Goal: Check status: Check status

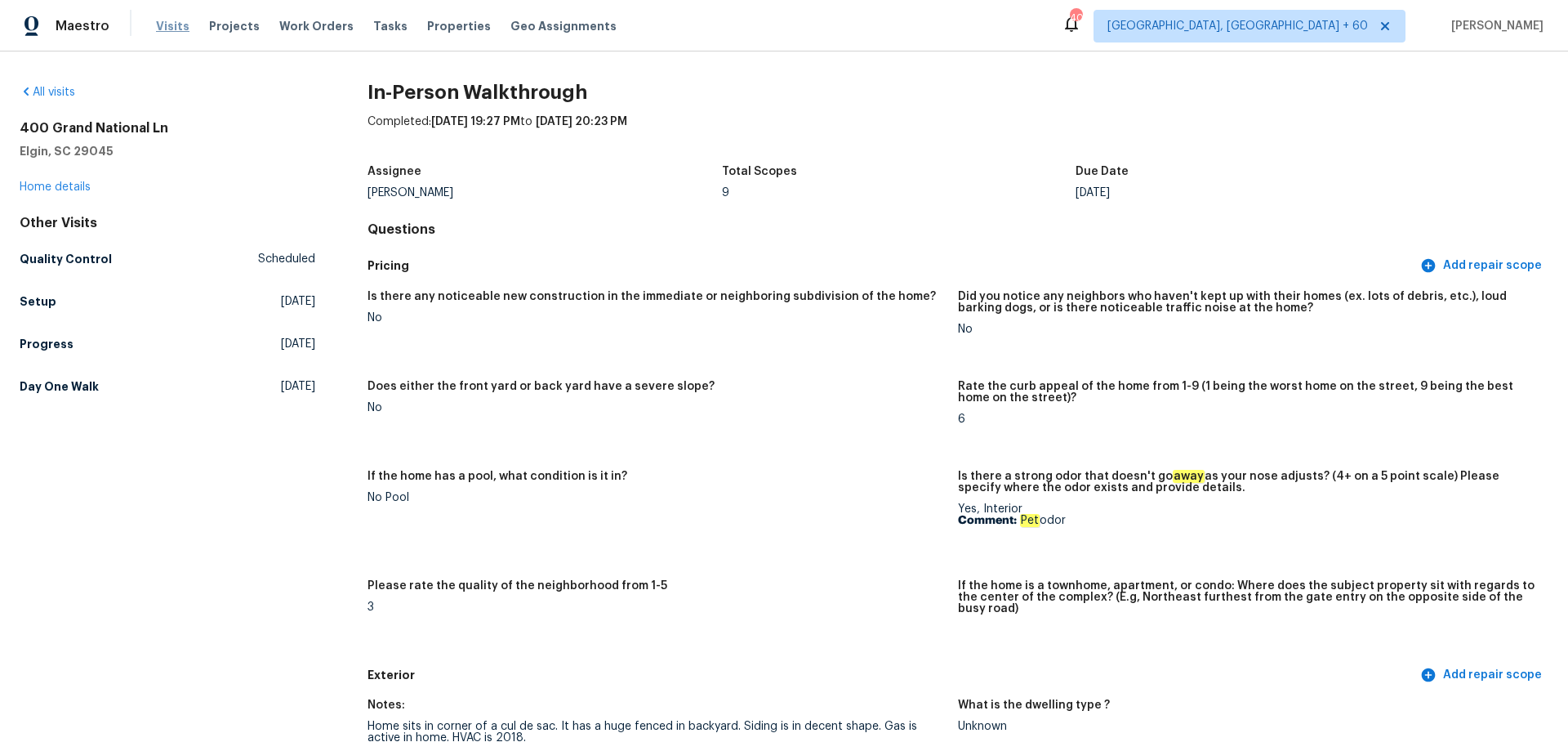
click at [176, 29] on span "Visits" at bounding box center [173, 26] width 34 height 16
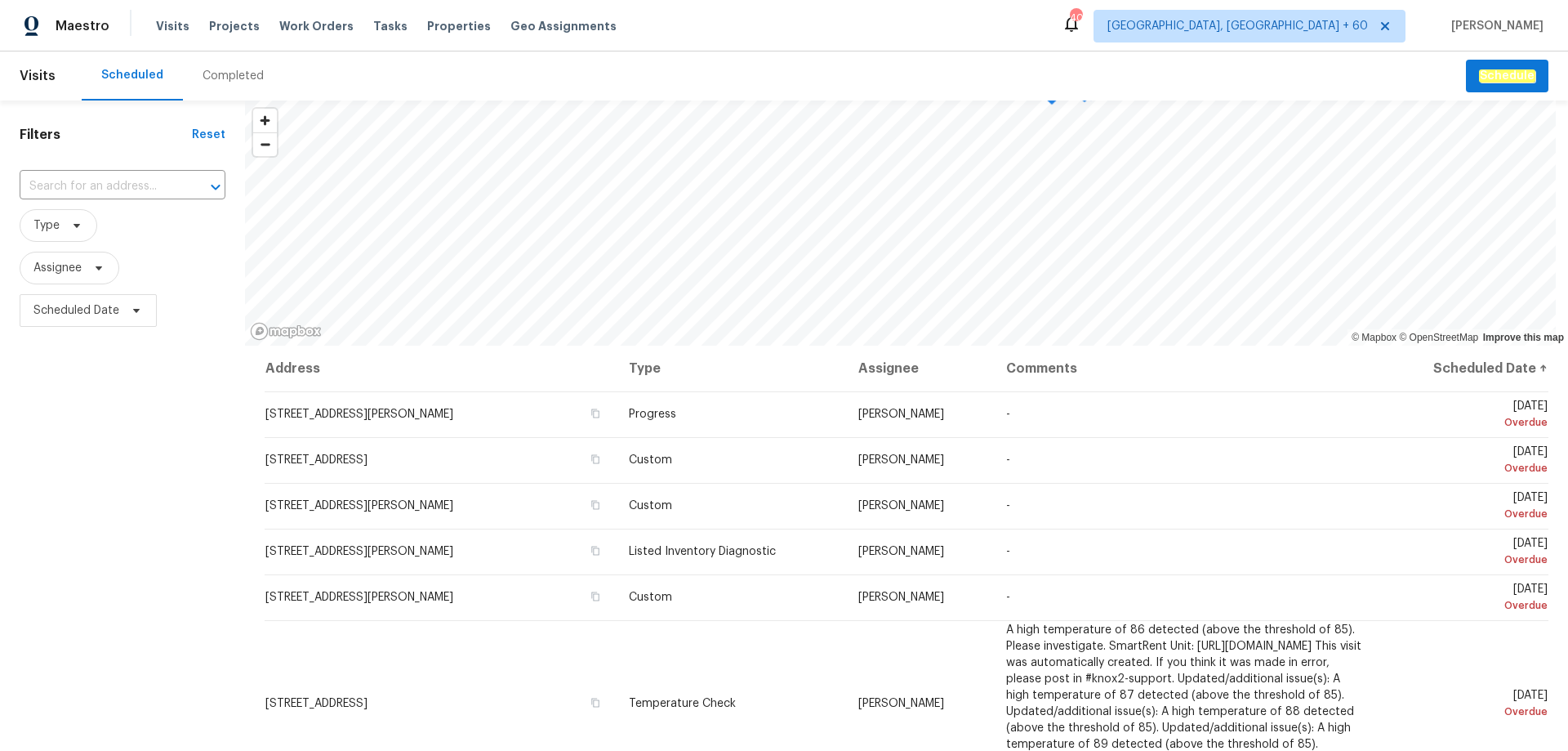
click at [214, 71] on div "Completed" at bounding box center [234, 76] width 62 height 16
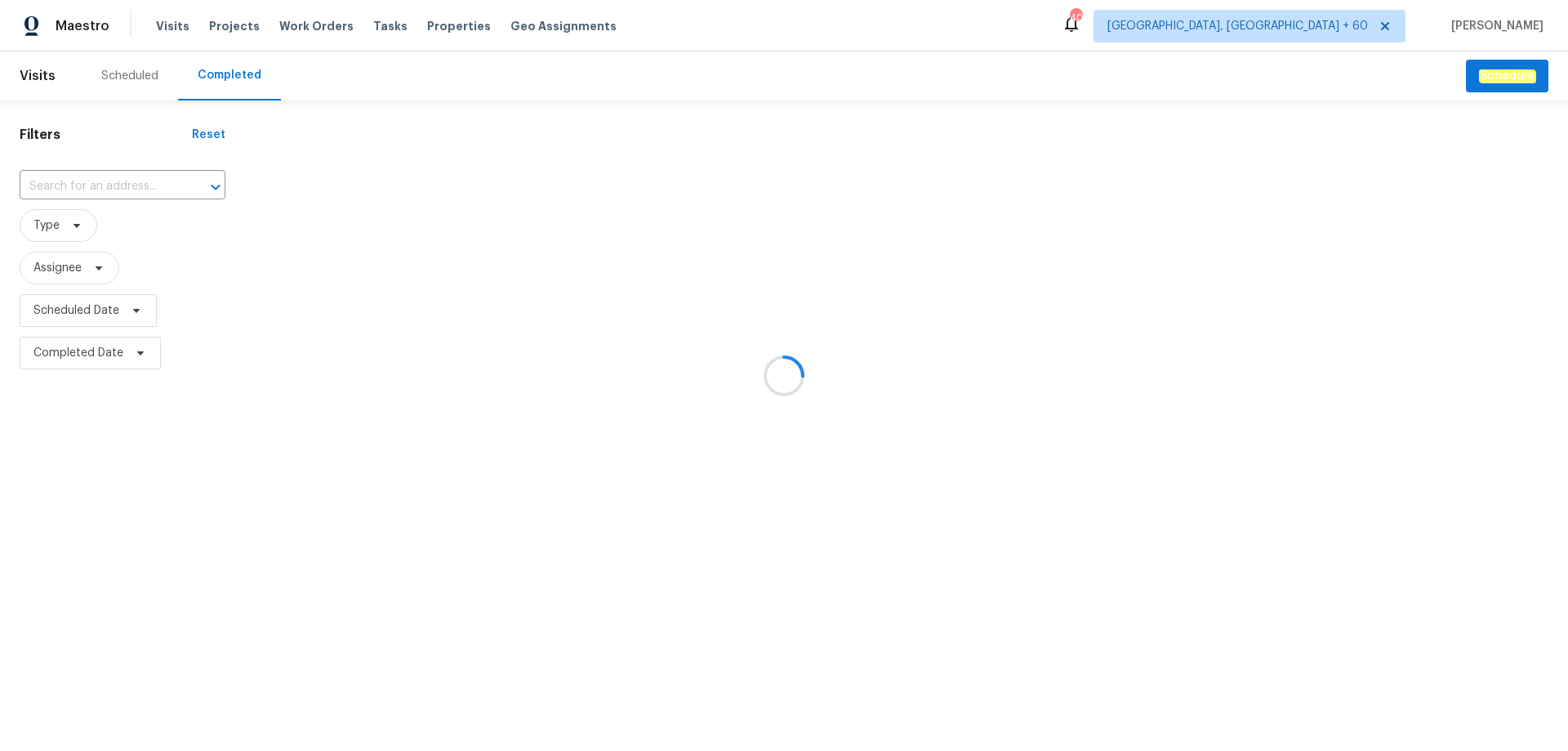
click at [57, 184] on div at bounding box center [784, 375] width 1568 height 751
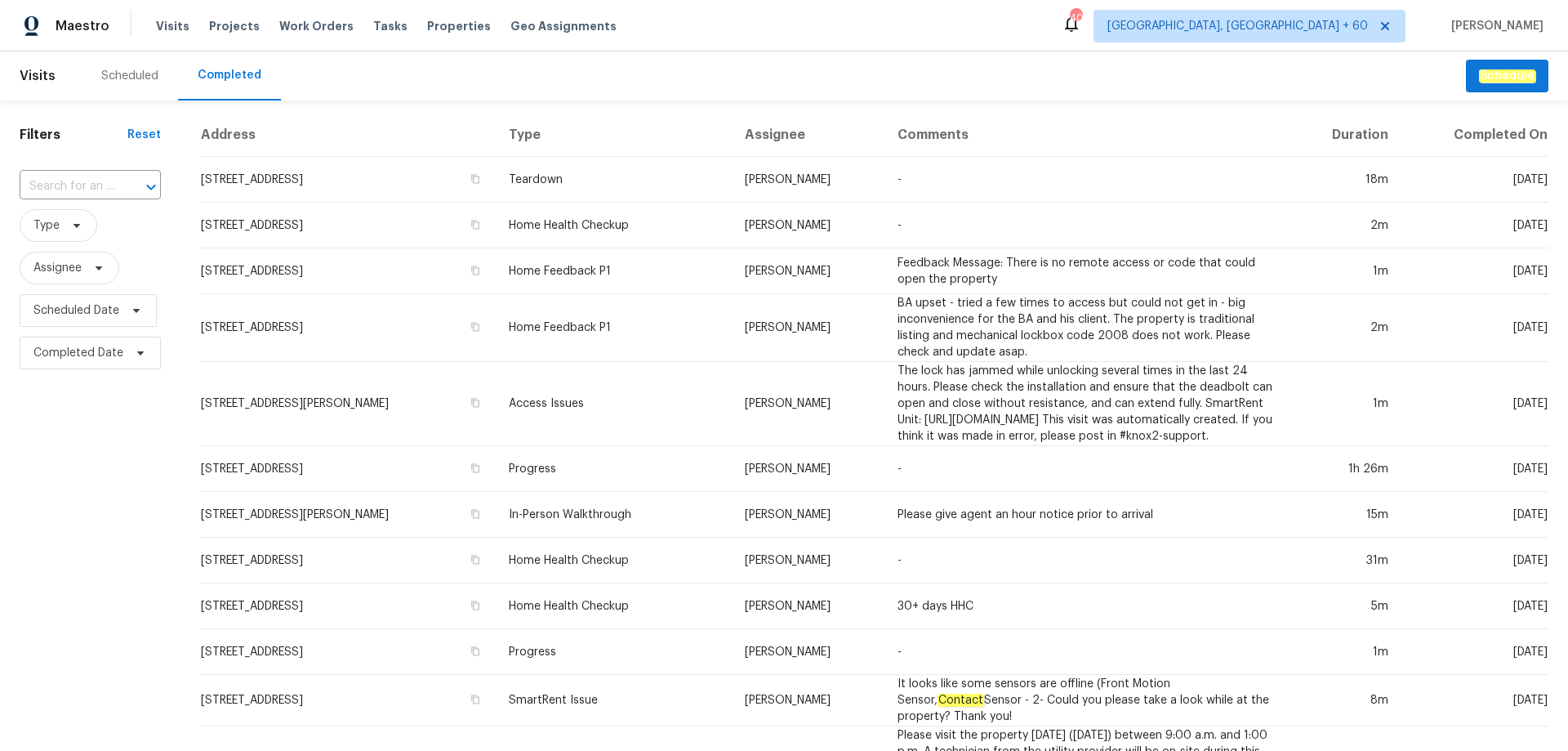
click at [118, 185] on div at bounding box center [139, 187] width 43 height 23
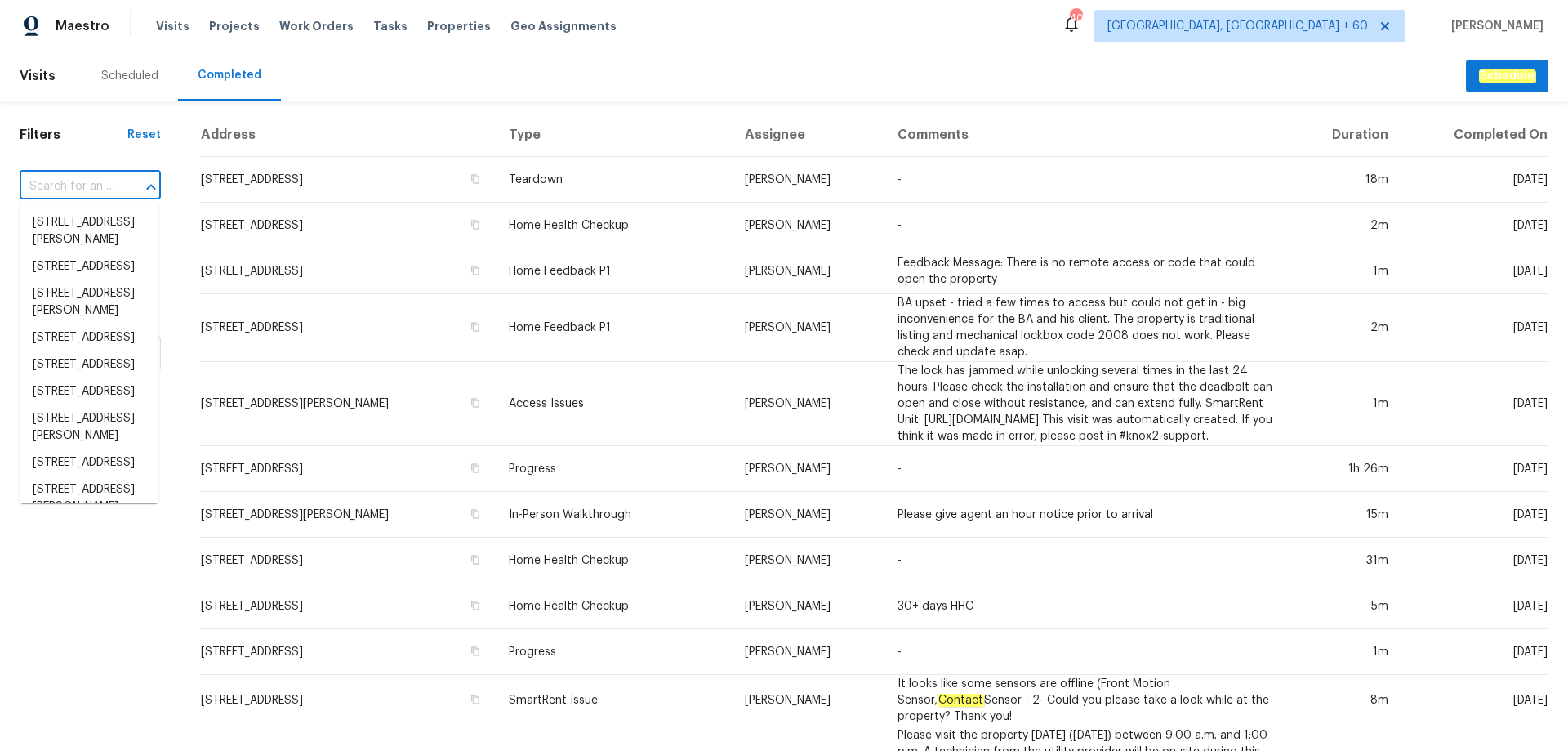
paste input "[STREET_ADDRESS]"
type input "[STREET_ADDRESS]"
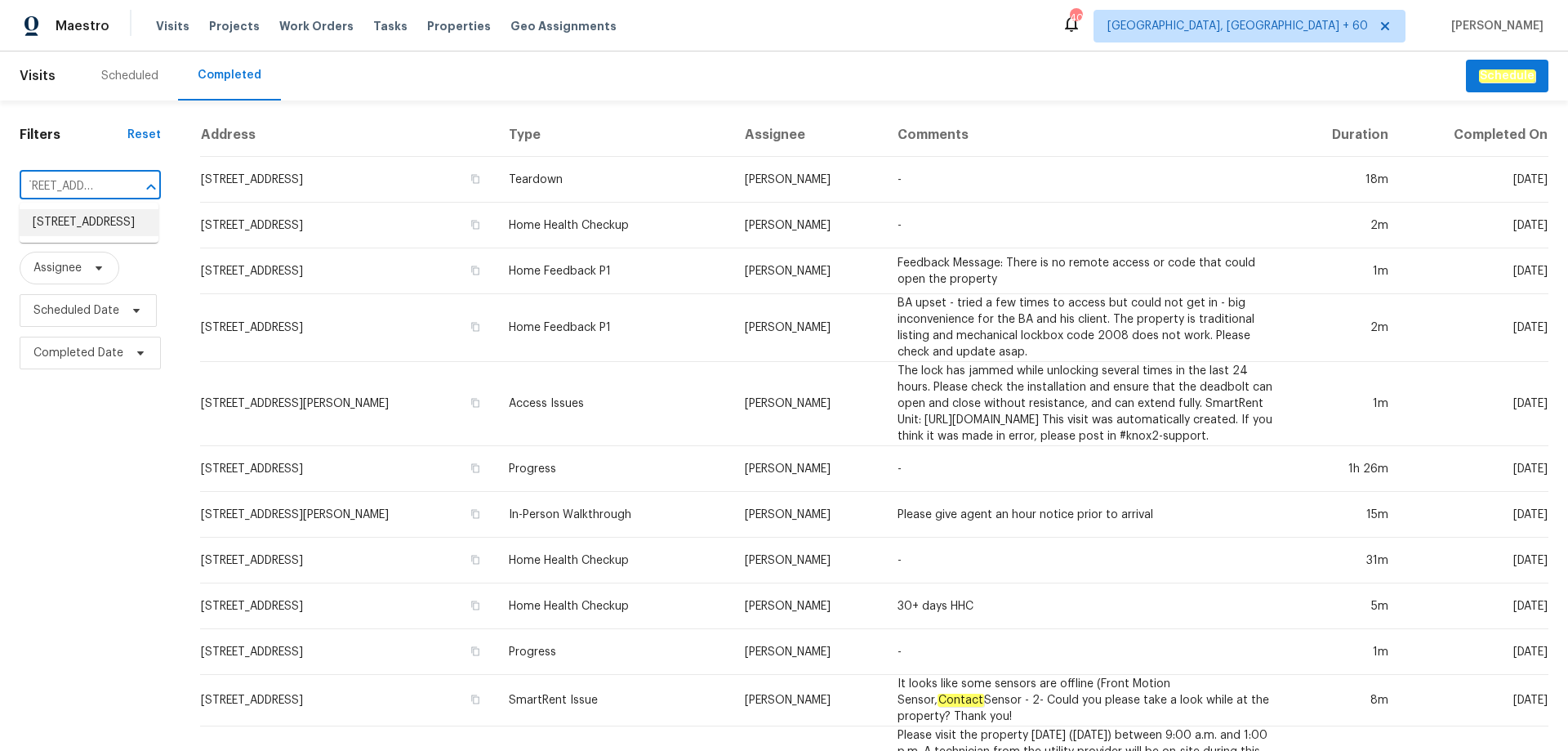
click at [90, 236] on li "[STREET_ADDRESS]" at bounding box center [89, 222] width 139 height 27
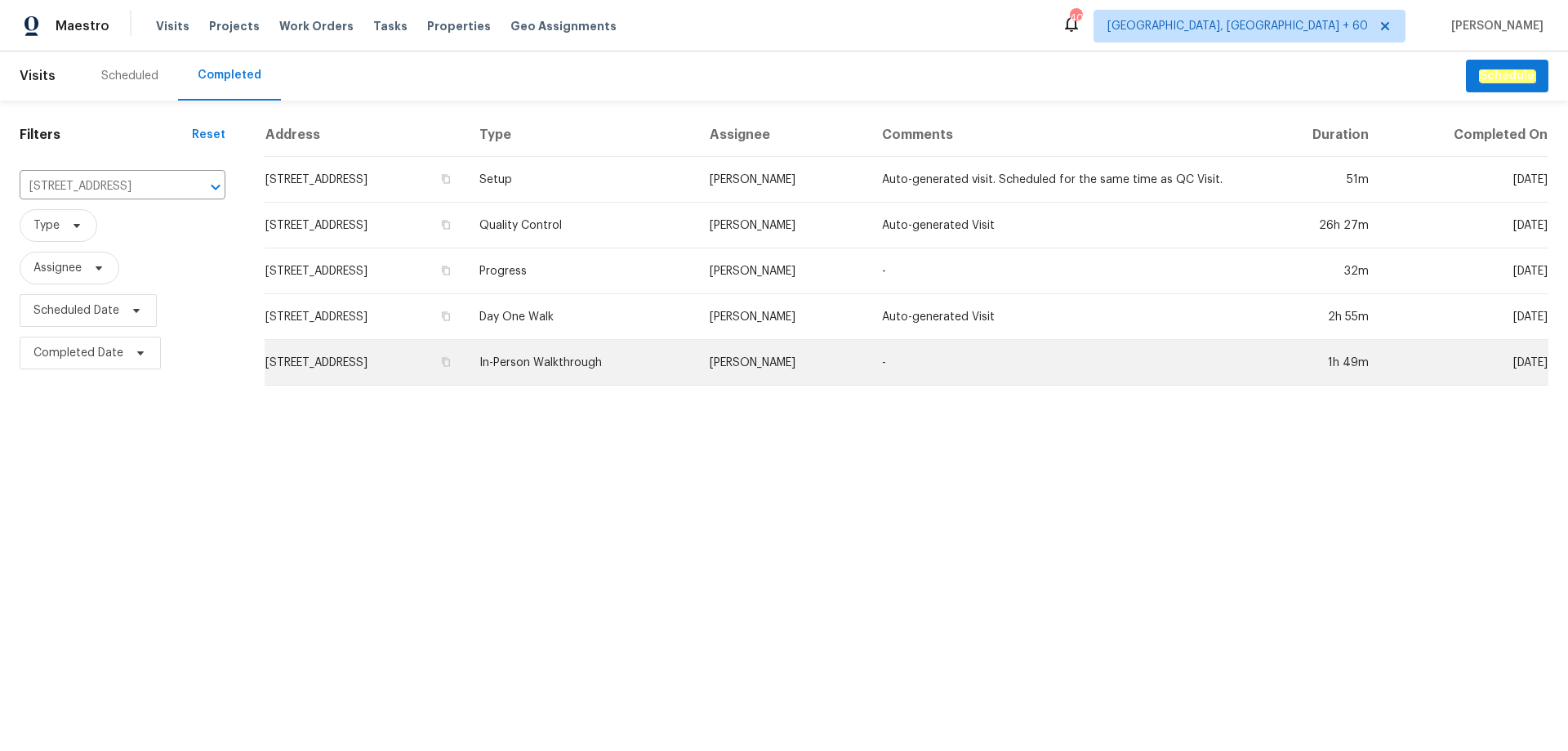
click at [390, 365] on td "[STREET_ADDRESS]" at bounding box center [365, 363] width 202 height 46
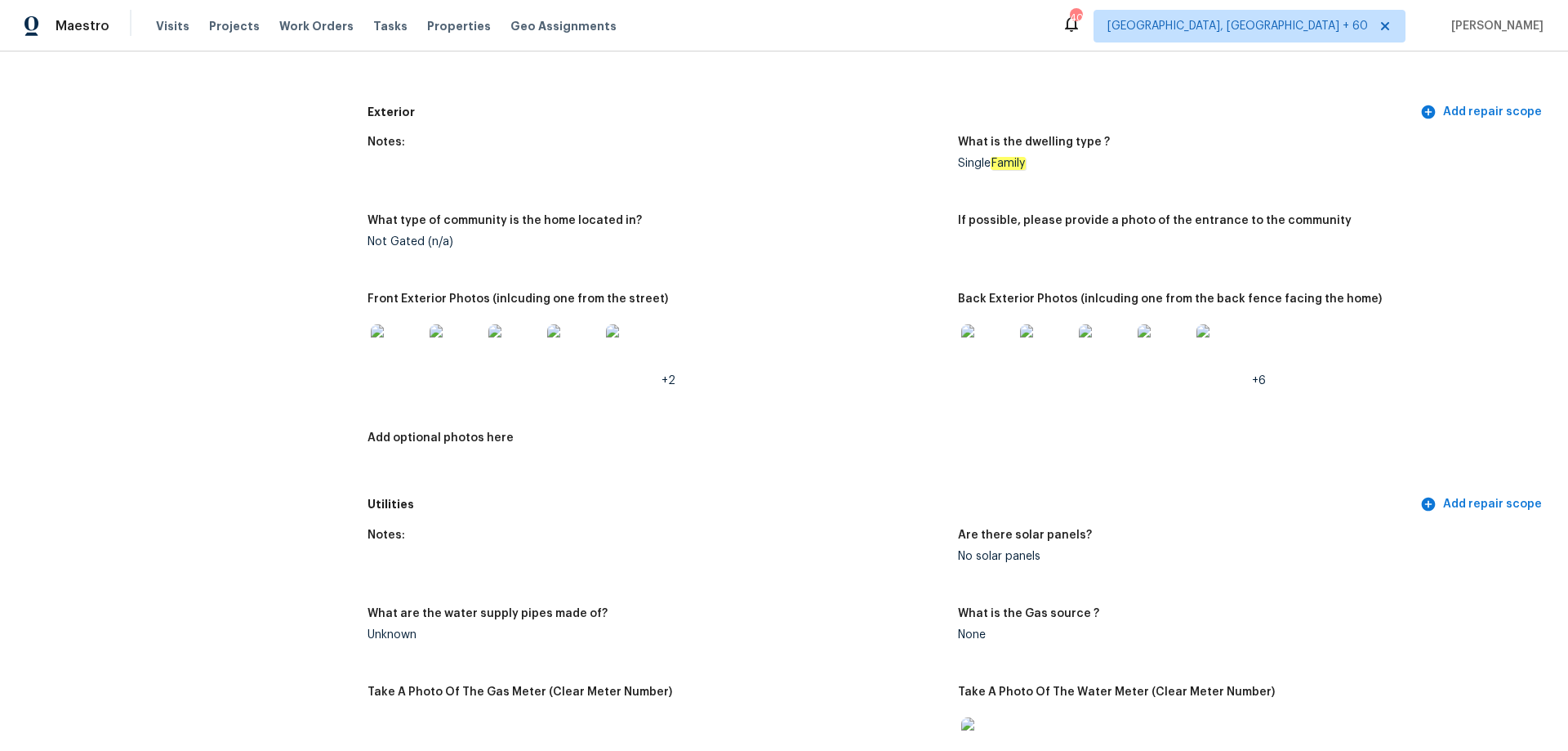
scroll to position [572, 0]
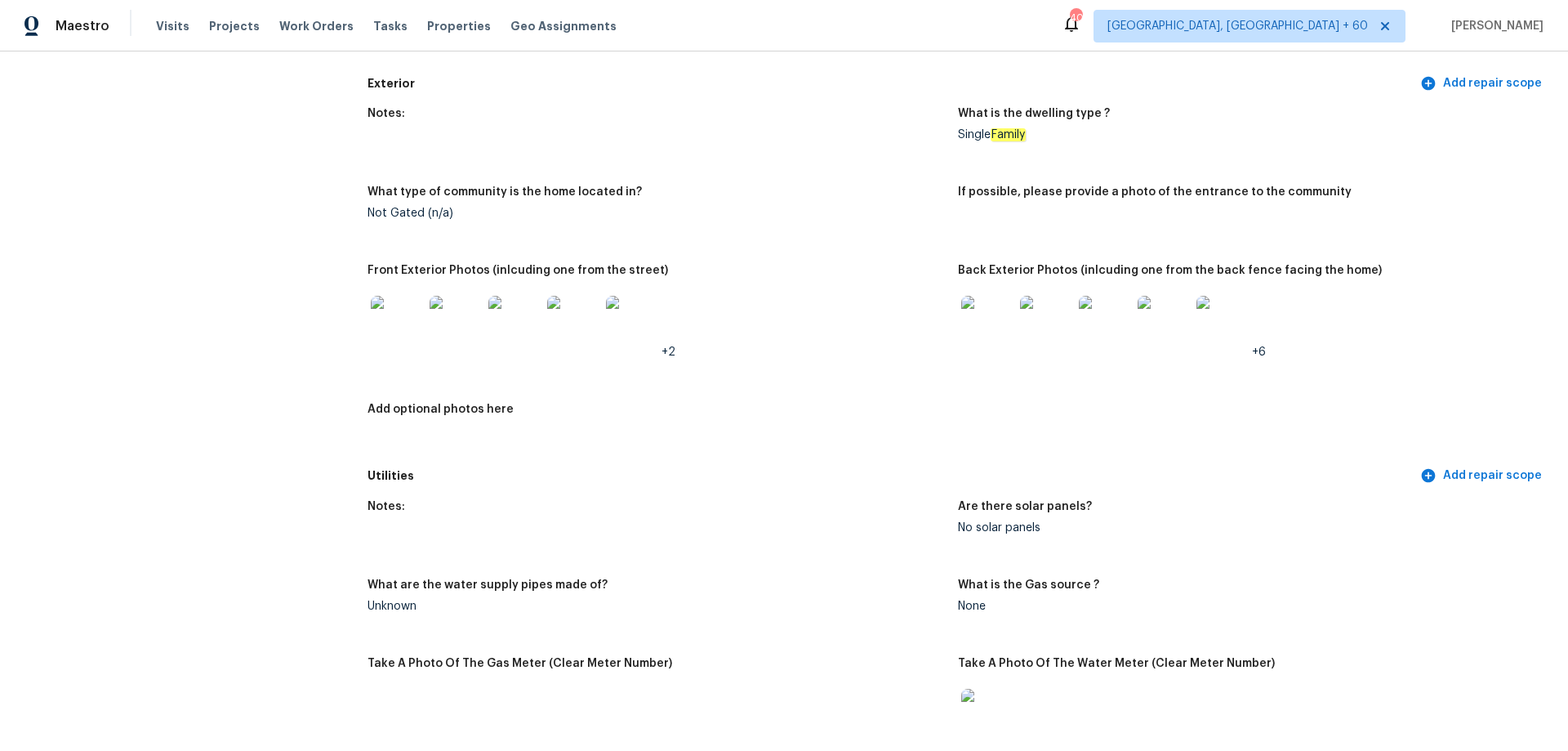
click at [977, 317] on img at bounding box center [987, 321] width 53 height 53
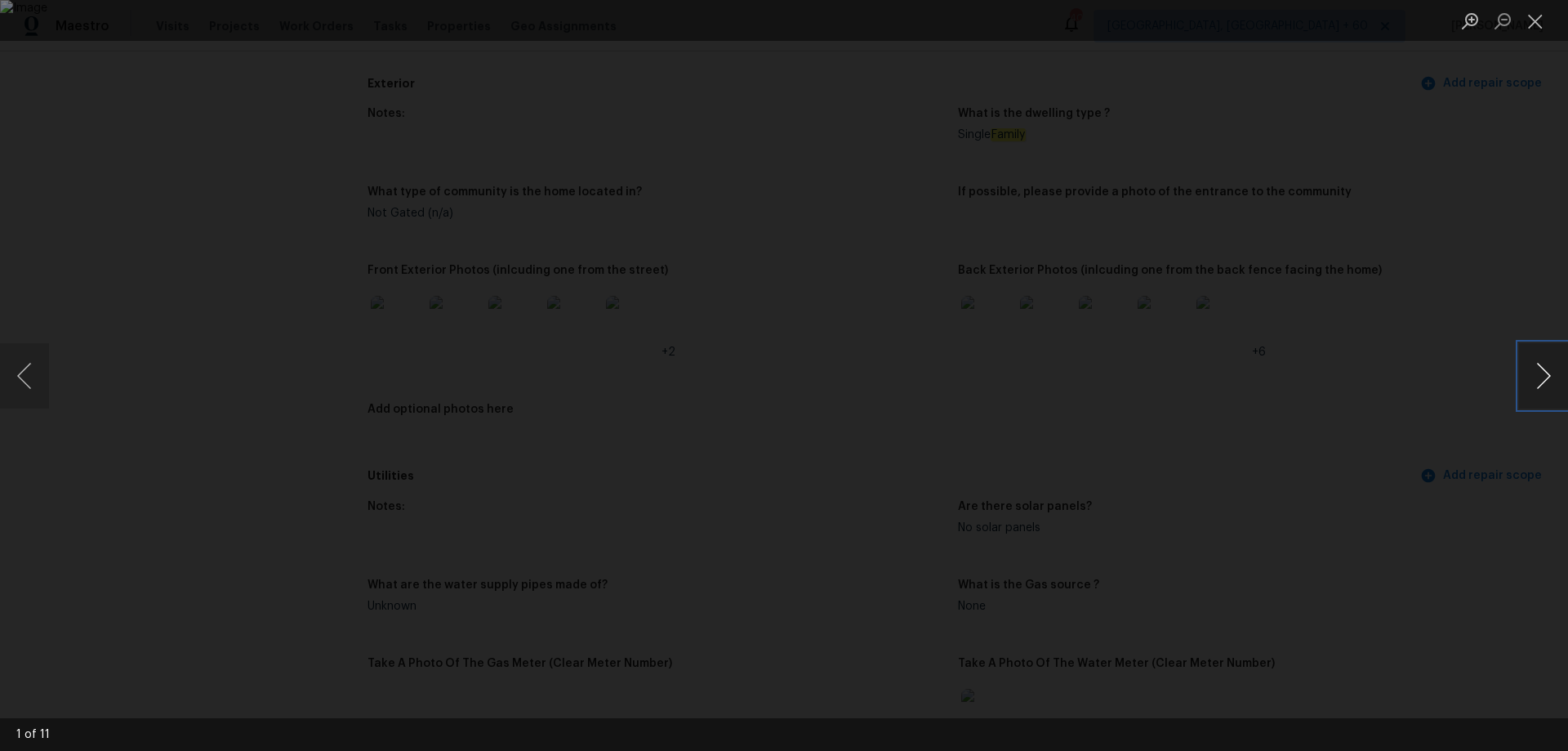
click at [1535, 381] on button "Next image" at bounding box center [1543, 376] width 49 height 66
click at [1534, 19] on button "Close lightbox" at bounding box center [1535, 21] width 33 height 29
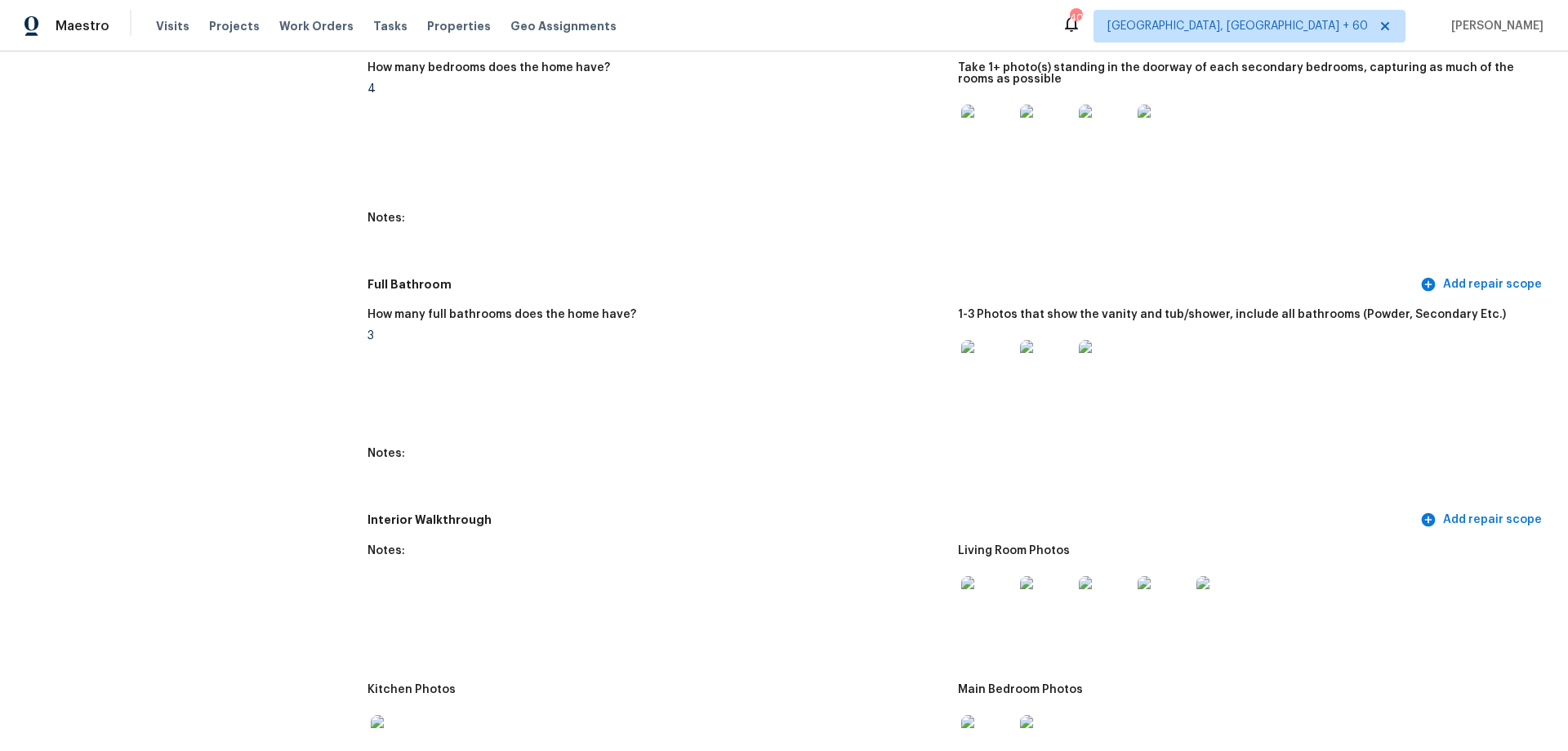
scroll to position [1798, 0]
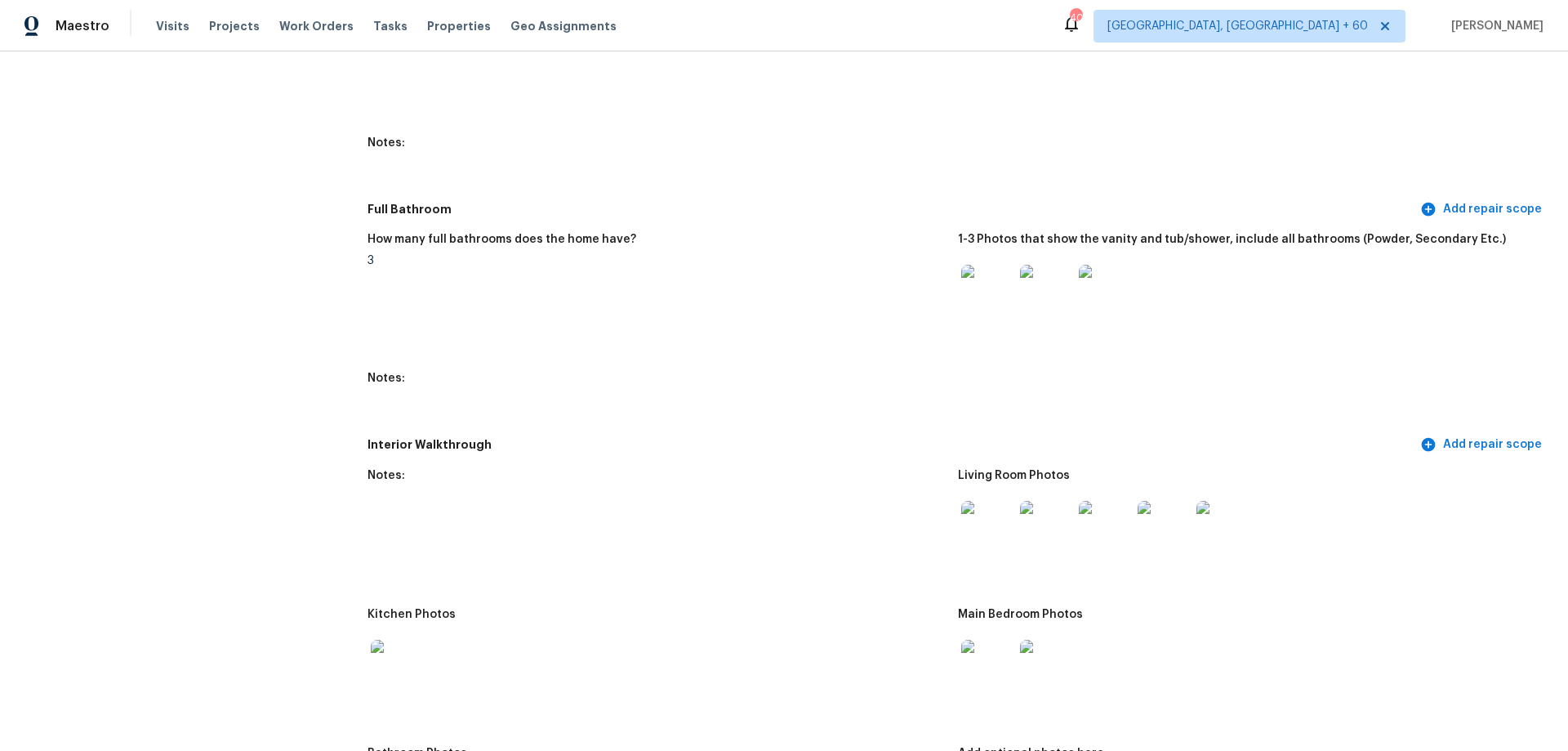
click at [994, 520] on img at bounding box center [987, 527] width 53 height 53
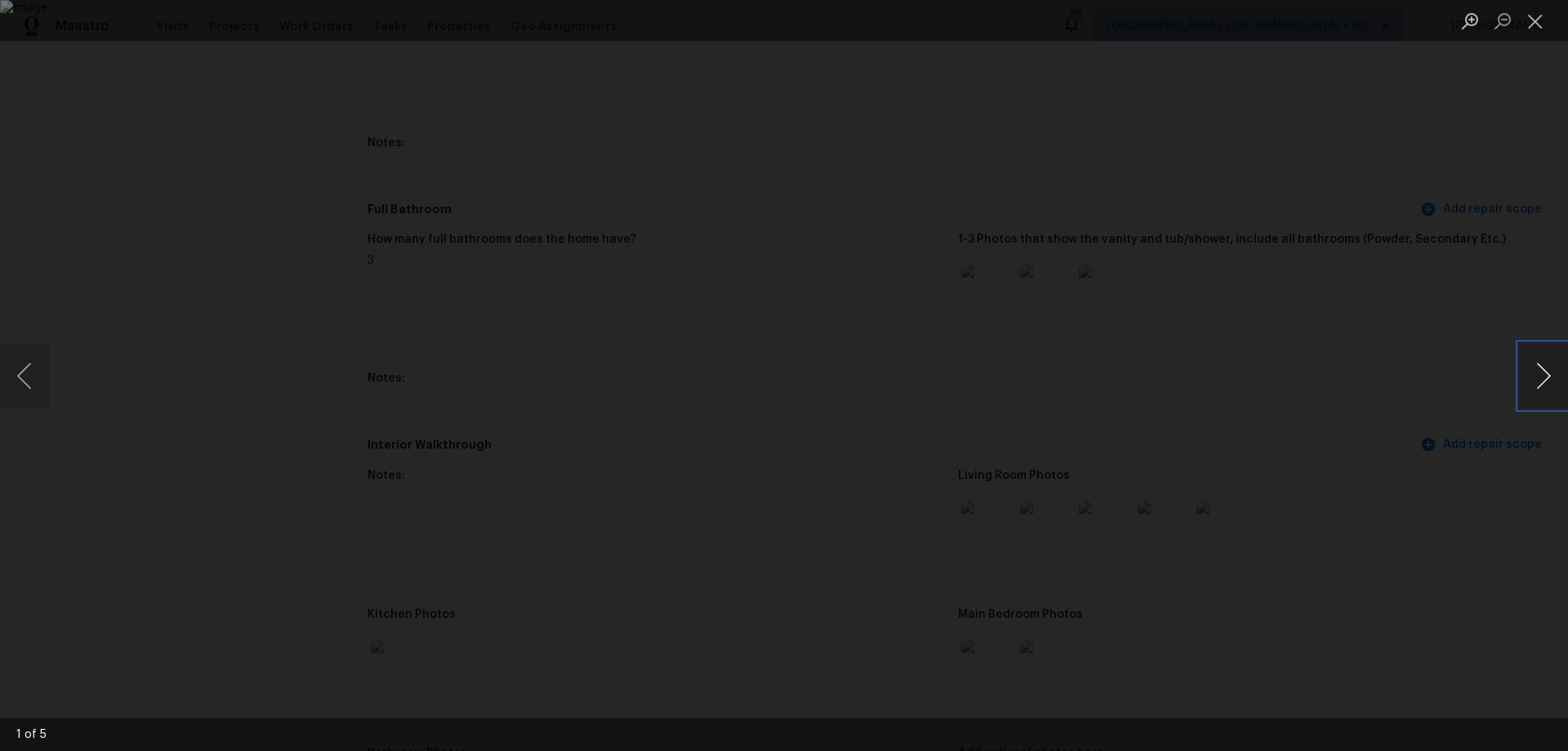
click at [1538, 380] on button "Next image" at bounding box center [1543, 376] width 49 height 66
click at [1539, 28] on button "Close lightbox" at bounding box center [1535, 21] width 33 height 29
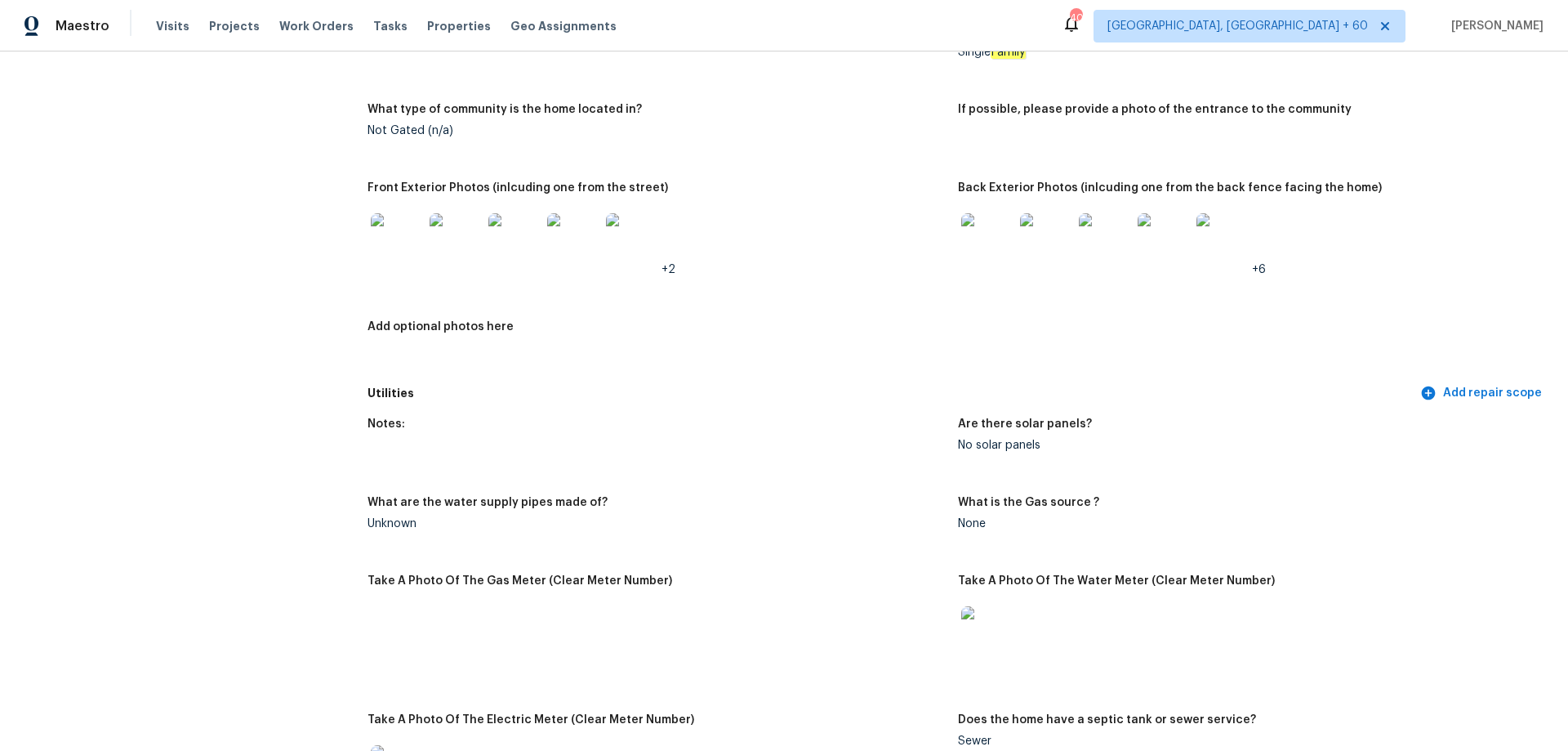
scroll to position [654, 0]
click at [652, 219] on img at bounding box center [632, 240] width 53 height 53
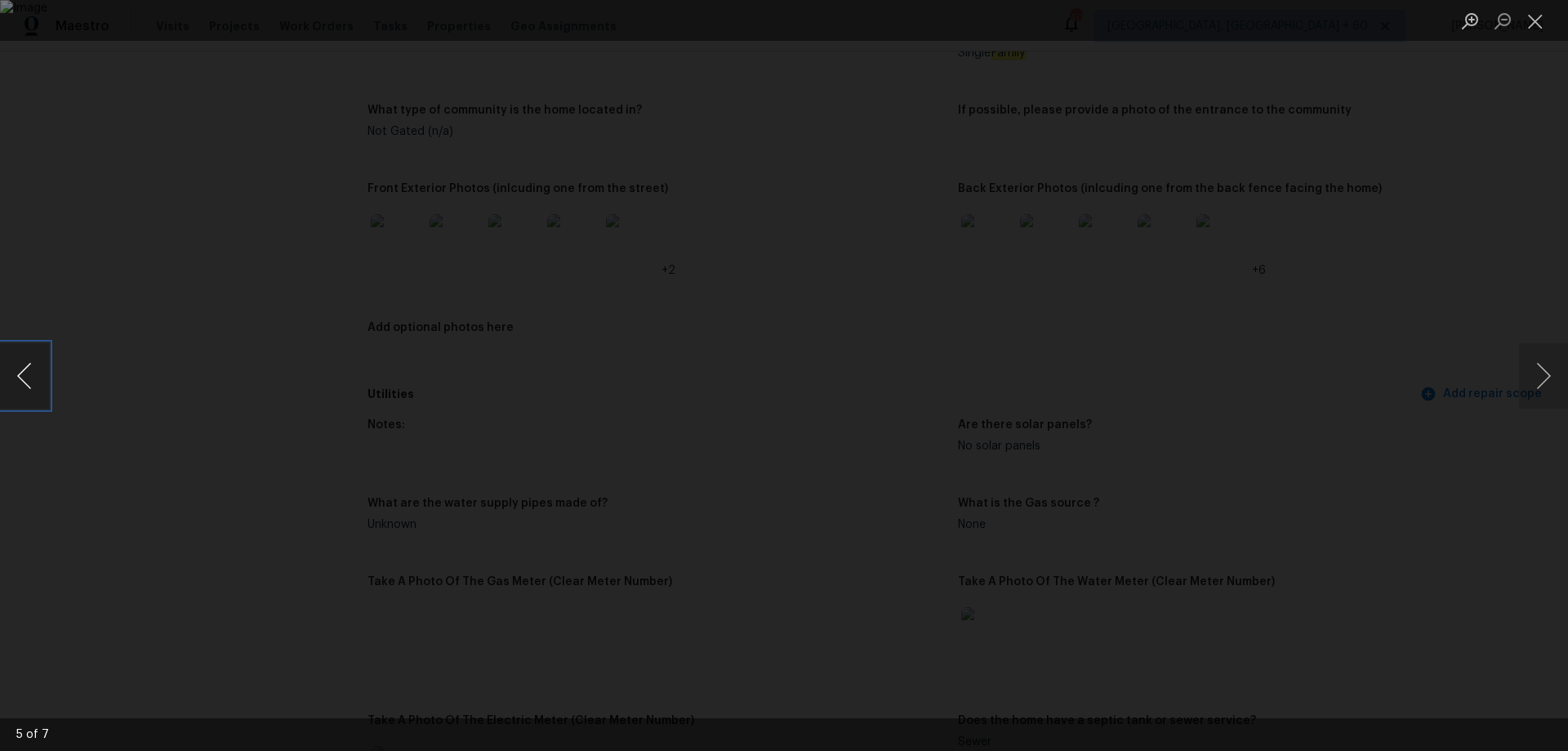
click at [27, 377] on button "Previous image" at bounding box center [24, 376] width 49 height 66
click at [1533, 20] on button "Close lightbox" at bounding box center [1535, 21] width 33 height 29
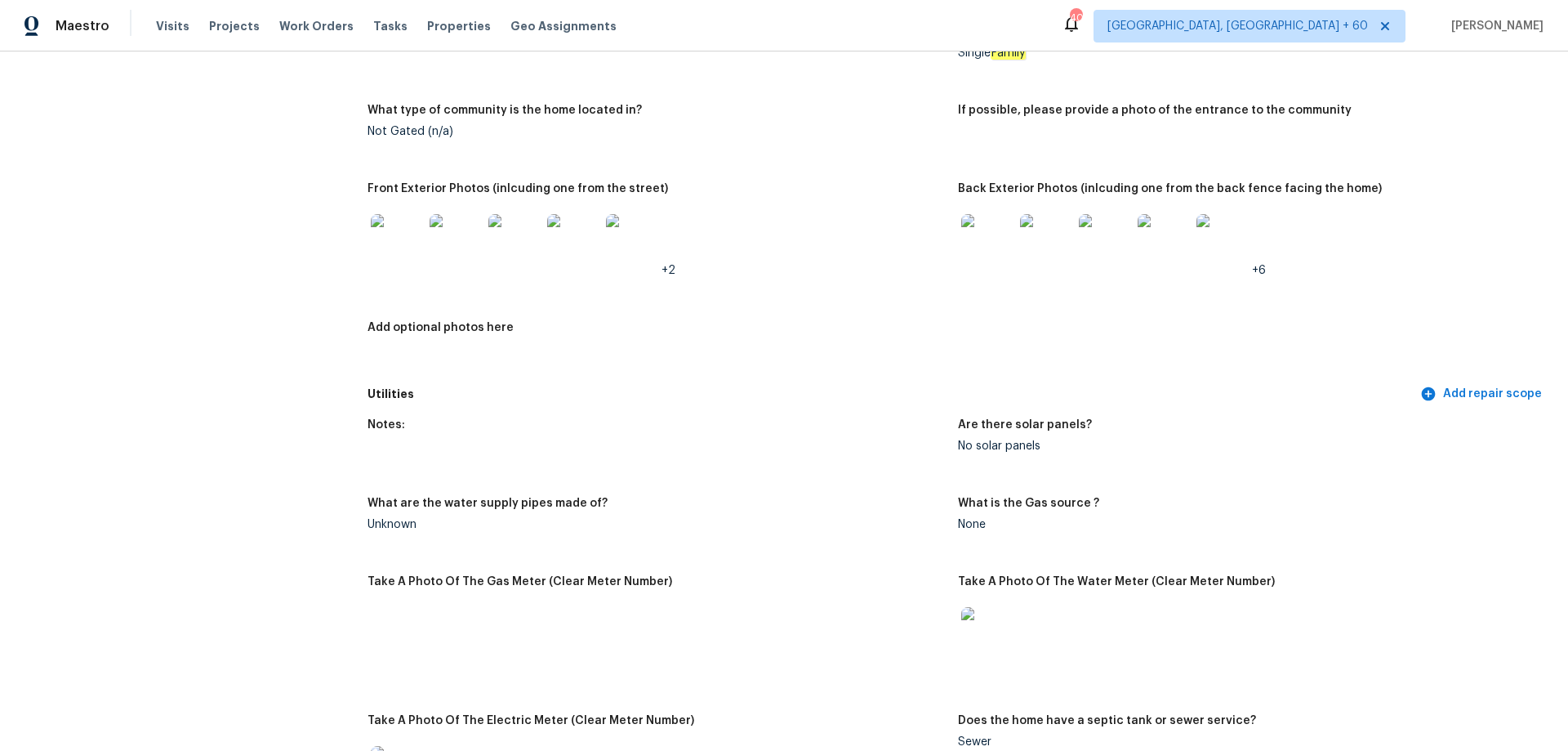
click at [962, 225] on img at bounding box center [987, 240] width 53 height 53
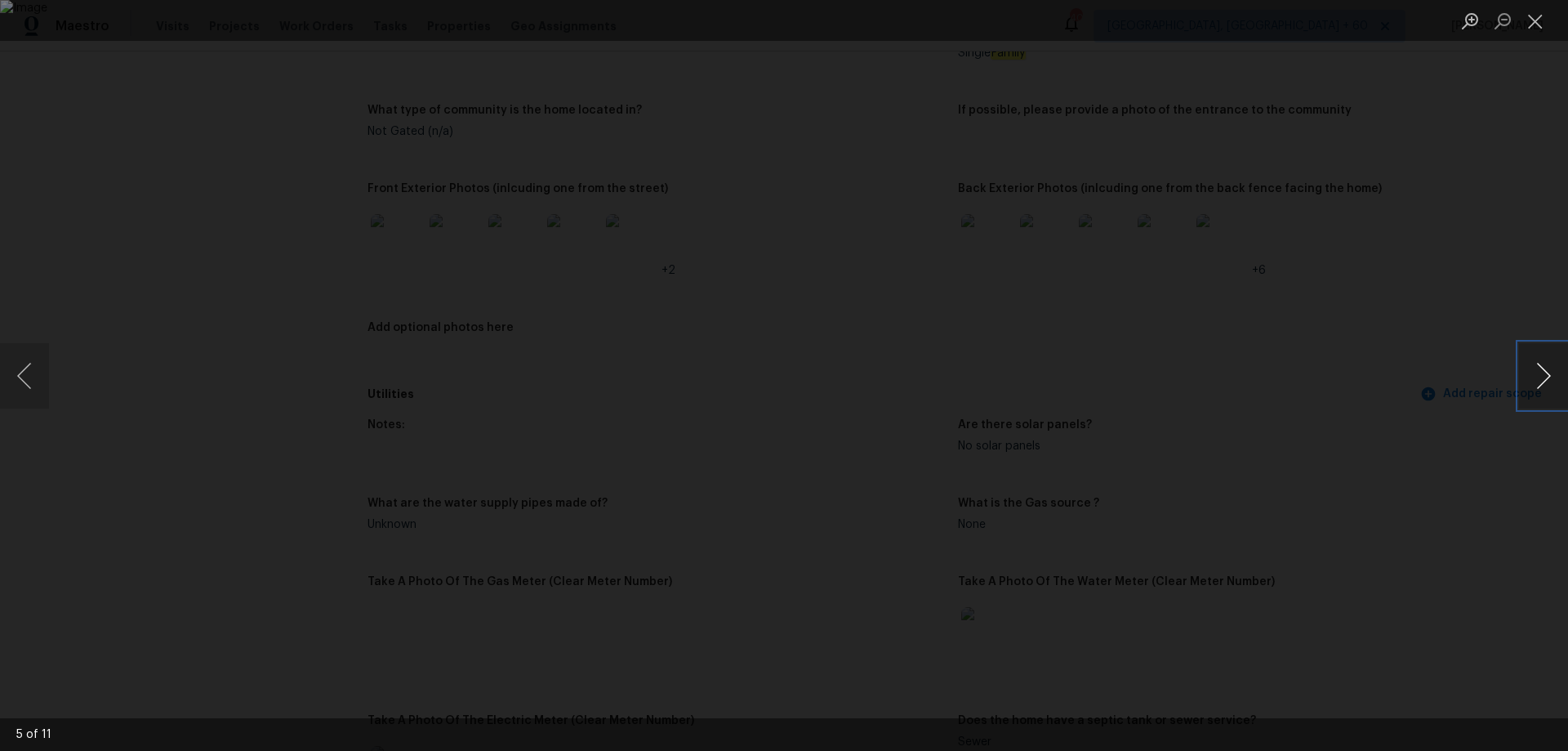
click at [1552, 370] on button "Next image" at bounding box center [1543, 376] width 49 height 66
click at [1551, 371] on button "Next image" at bounding box center [1543, 376] width 49 height 66
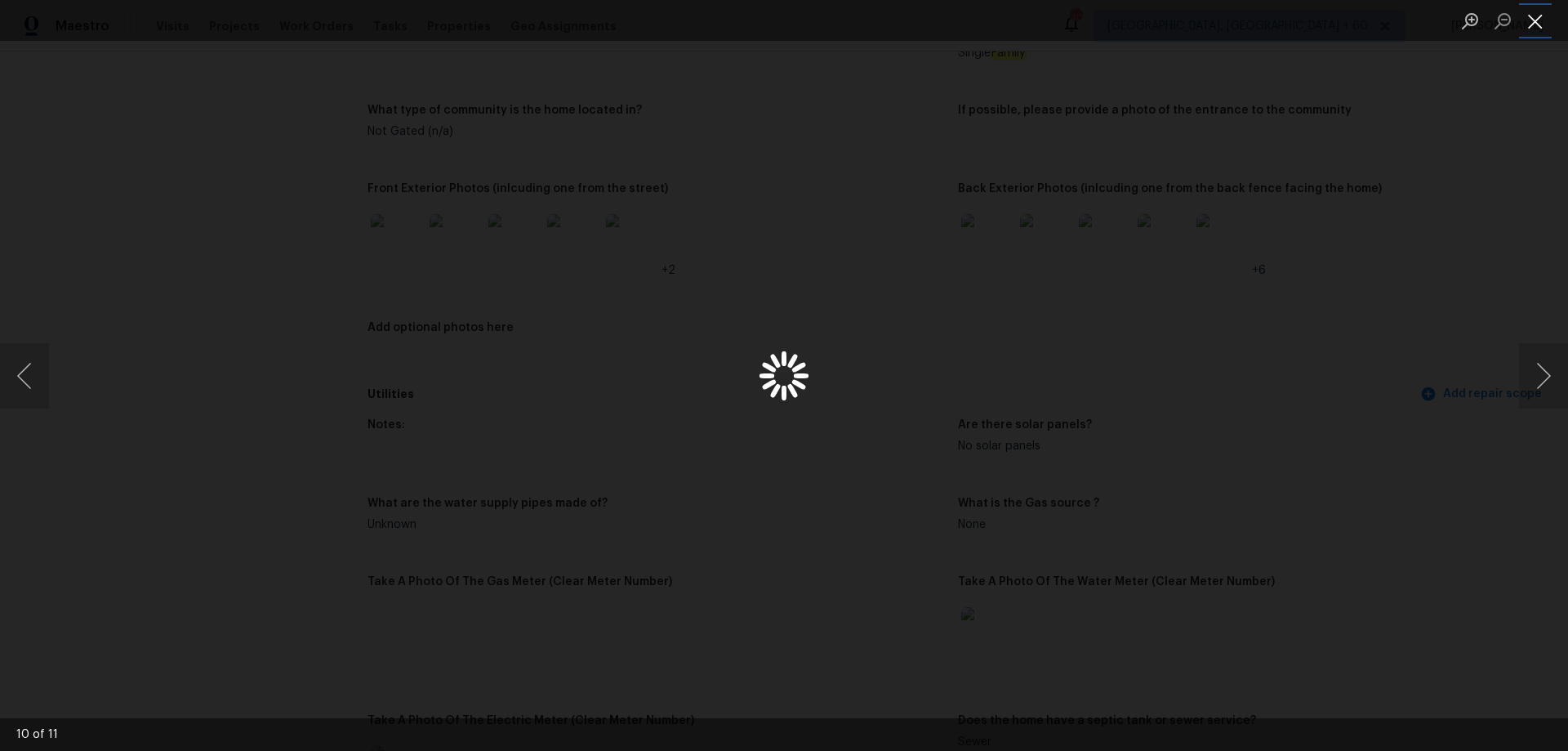
click at [1541, 21] on button "Close lightbox" at bounding box center [1535, 21] width 33 height 29
